Goal: Browse casually: Explore the website without a specific task or goal

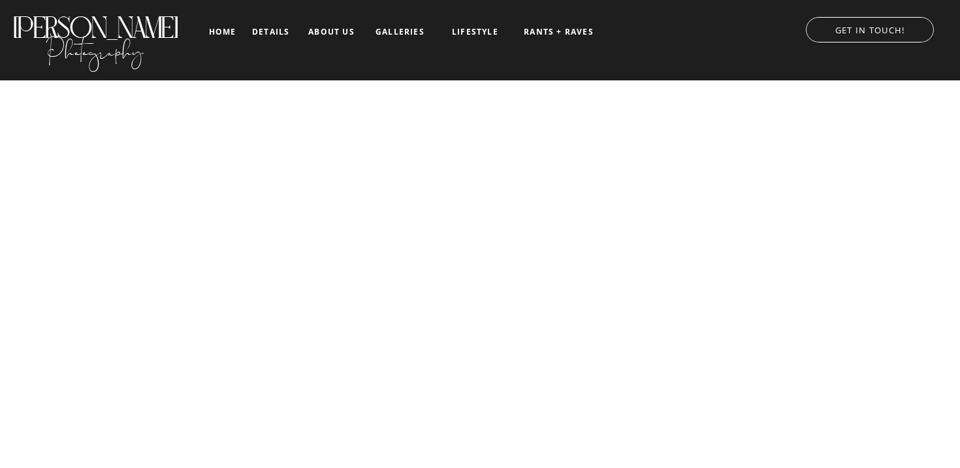
click at [391, 31] on nav "galleries" at bounding box center [400, 31] width 54 height 9
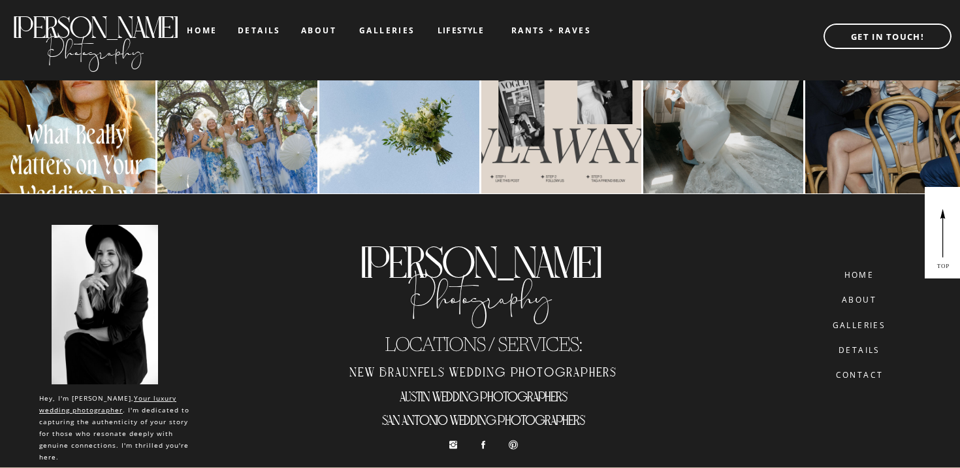
scroll to position [2524, 0]
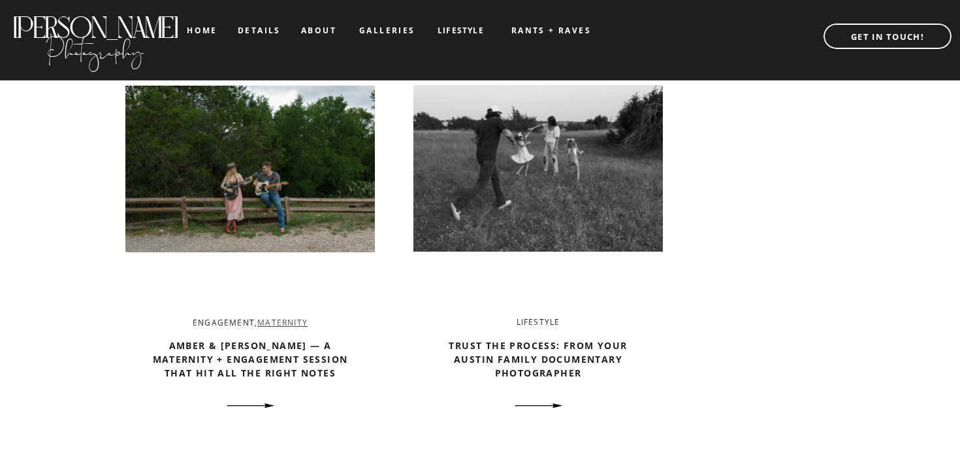
click at [287, 321] on link "Maternity" at bounding box center [282, 322] width 50 height 11
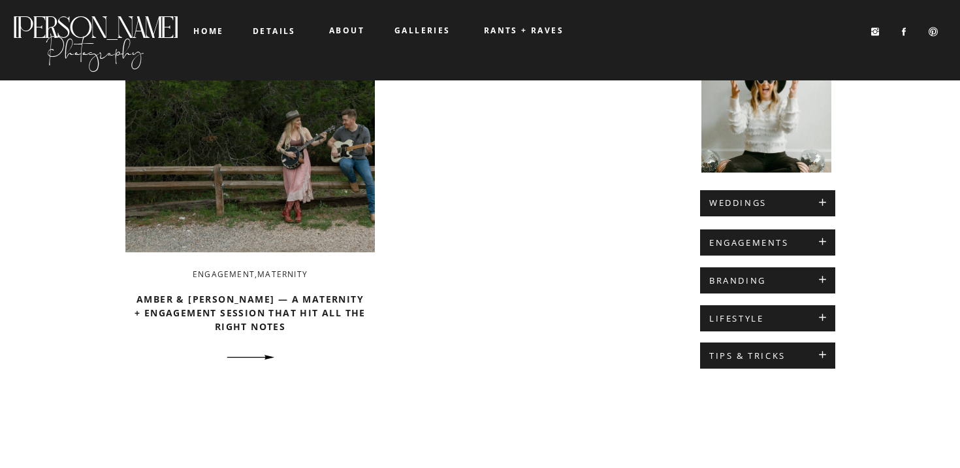
scroll to position [186, 0]
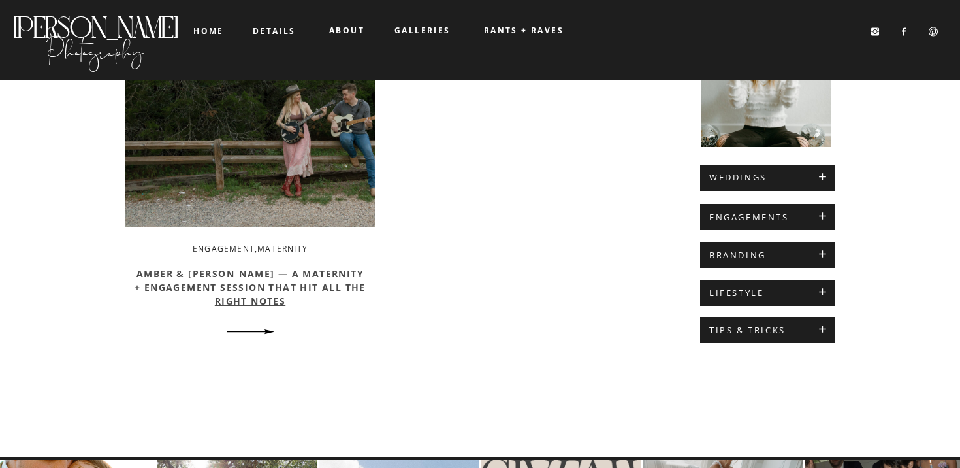
click at [243, 301] on link "Amber & [PERSON_NAME] — A Maternity + Engagement Session That Hit All the Right…" at bounding box center [250, 287] width 231 height 40
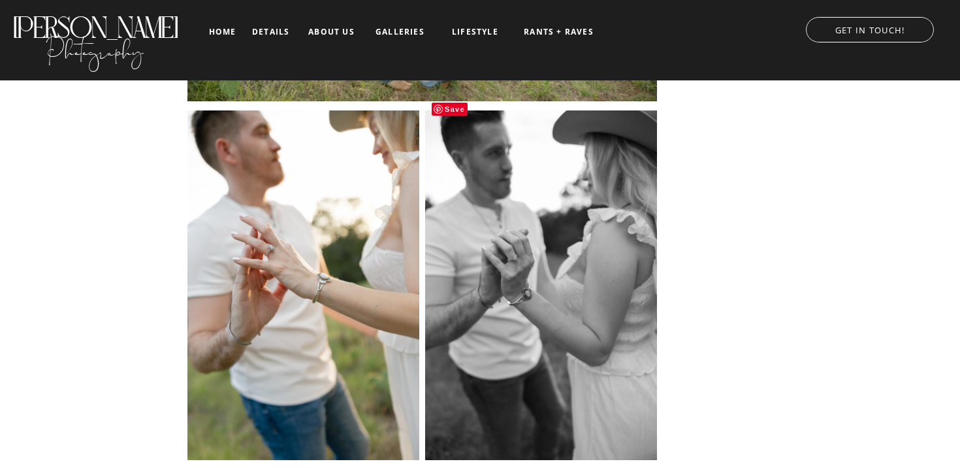
scroll to position [5632, 0]
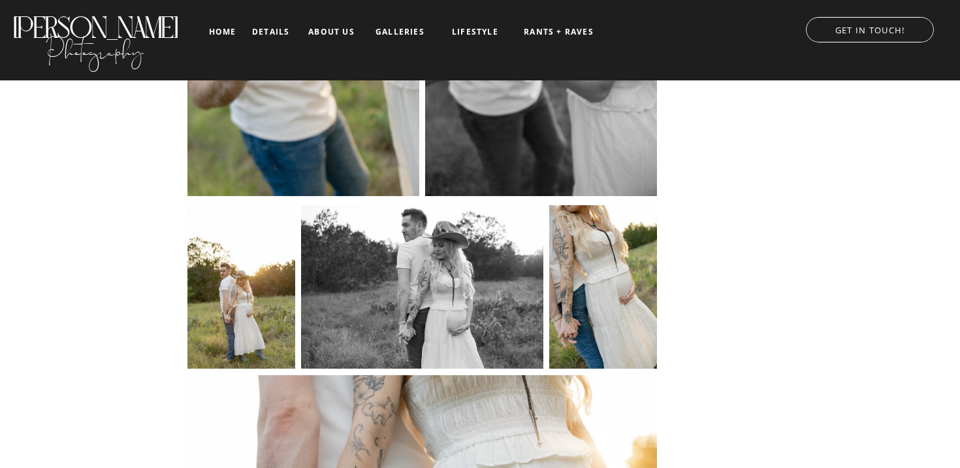
click at [346, 31] on nav "about us" at bounding box center [331, 31] width 54 height 9
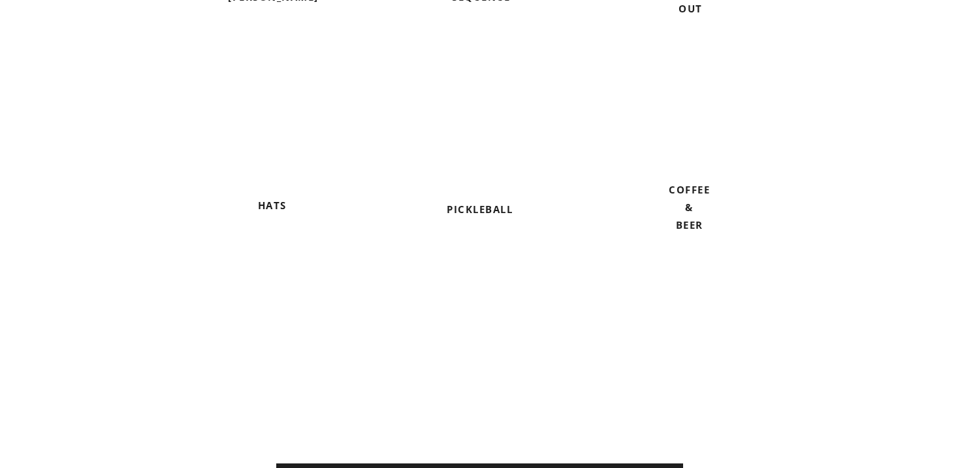
scroll to position [2168, 0]
